Goal: Task Accomplishment & Management: Use online tool/utility

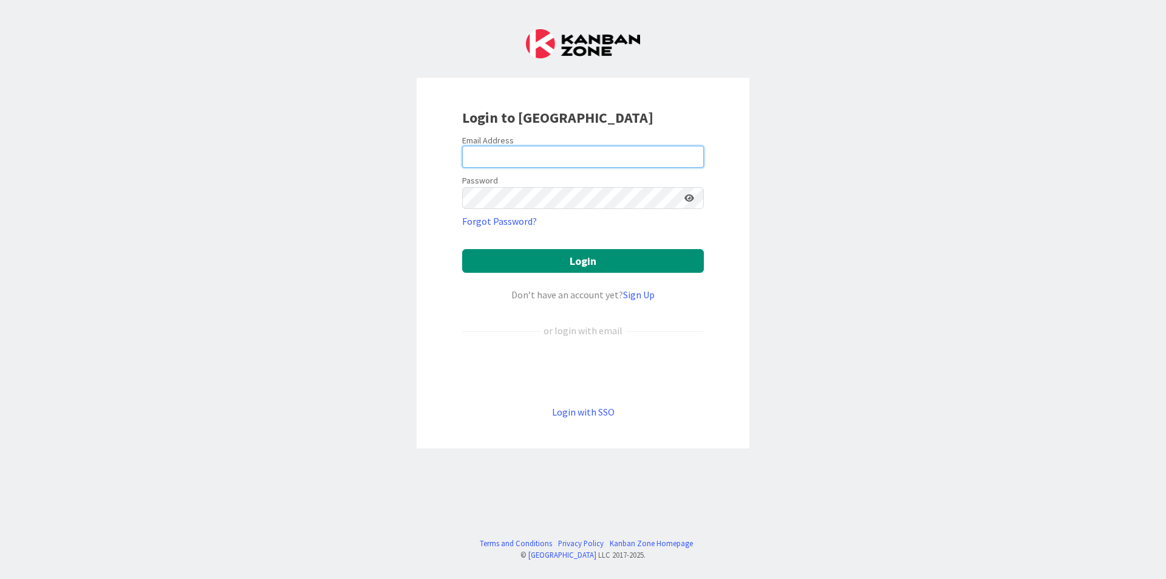
click at [469, 149] on input "email" at bounding box center [583, 157] width 242 height 22
type input "[PERSON_NAME][EMAIL_ADDRESS][PERSON_NAME][DOMAIN_NAME]"
click at [496, 224] on link "Forgot Password?" at bounding box center [499, 221] width 75 height 15
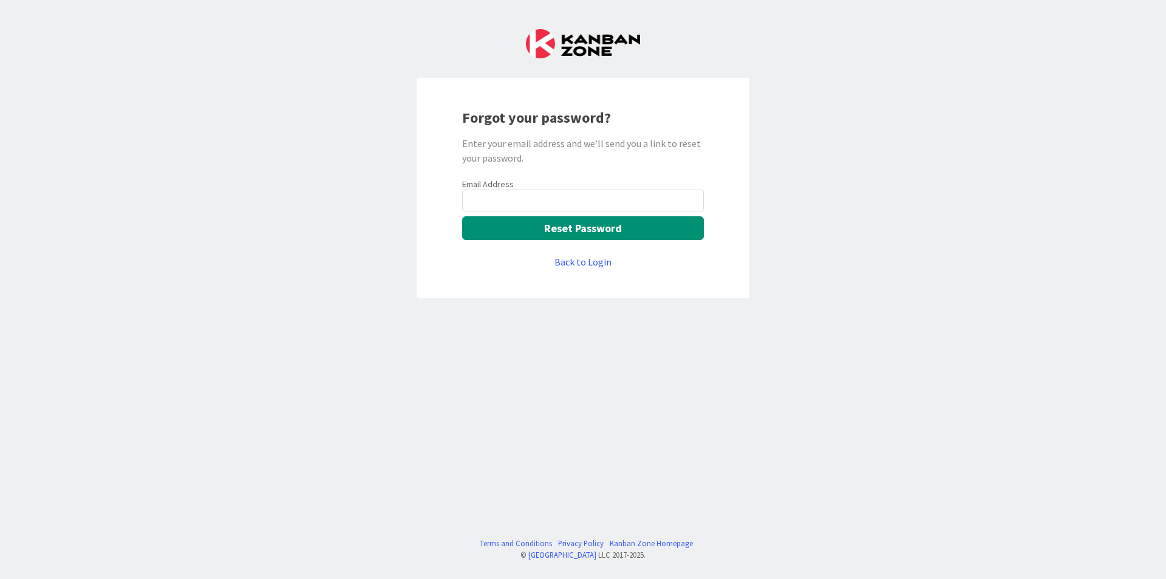
click at [510, 193] on input "email" at bounding box center [583, 200] width 242 height 22
click at [587, 264] on link "Back to Login" at bounding box center [582, 261] width 57 height 15
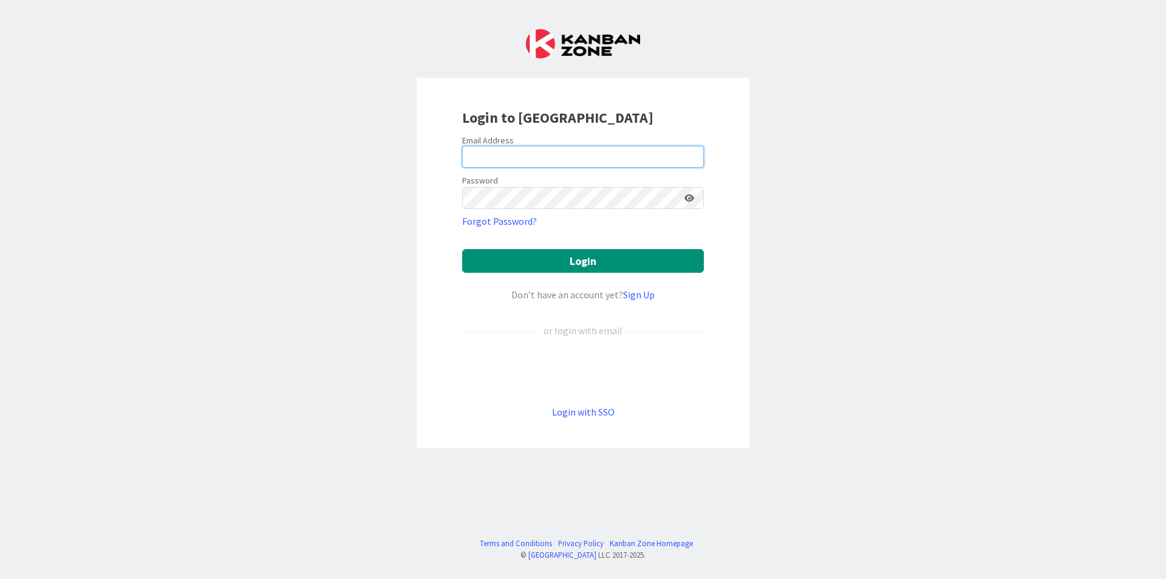
click at [508, 153] on input "email" at bounding box center [583, 157] width 242 height 22
type input "[PERSON_NAME][EMAIL_ADDRESS][PERSON_NAME][DOMAIN_NAME]"
click at [462, 249] on button "Login" at bounding box center [583, 261] width 242 height 24
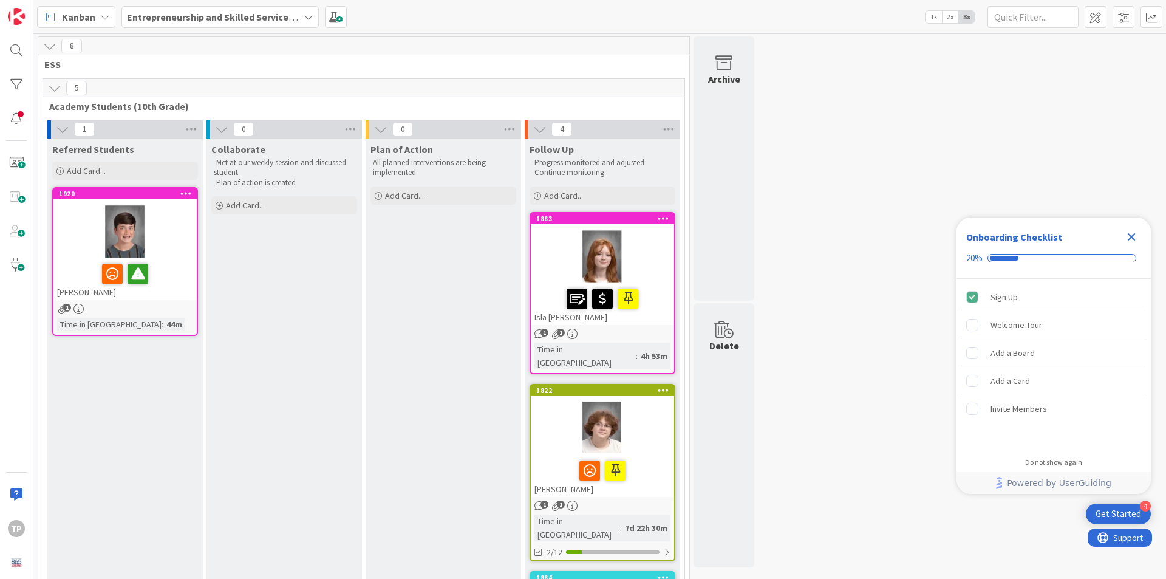
click at [49, 47] on icon at bounding box center [49, 45] width 13 height 13
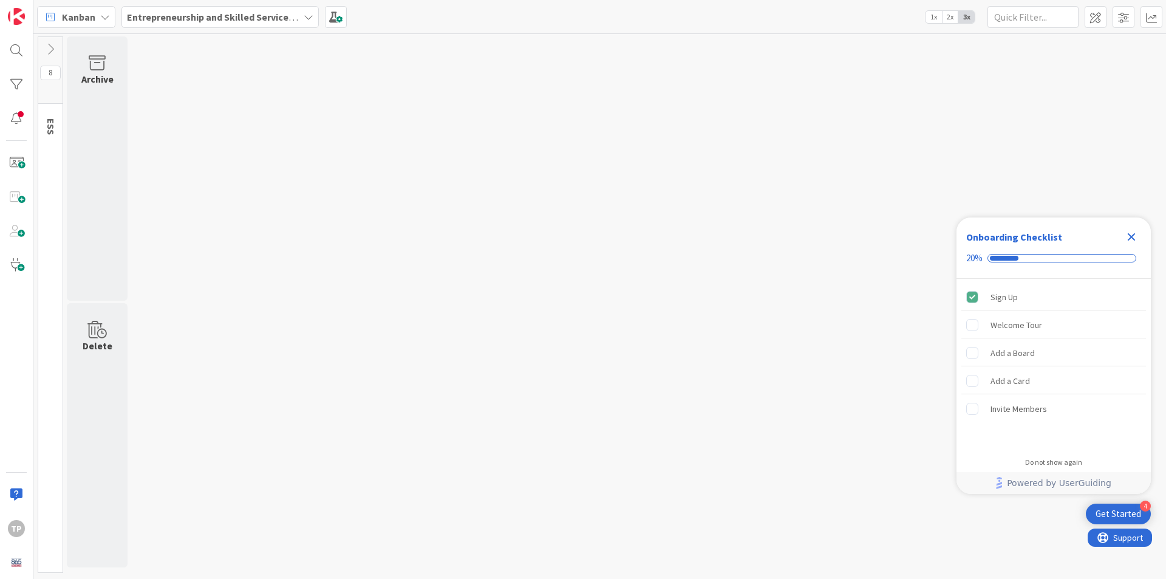
click at [1135, 237] on icon "Close Checklist" at bounding box center [1131, 237] width 15 height 15
click at [18, 125] on div at bounding box center [16, 118] width 24 height 24
